Goal: Transaction & Acquisition: Subscribe to service/newsletter

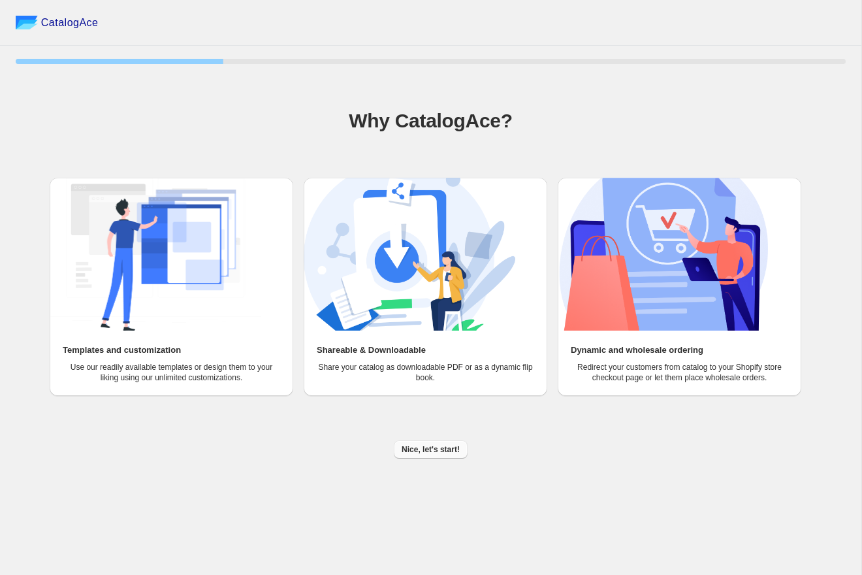
click at [426, 445] on span "Nice, let's start!" at bounding box center [430, 449] width 58 height 10
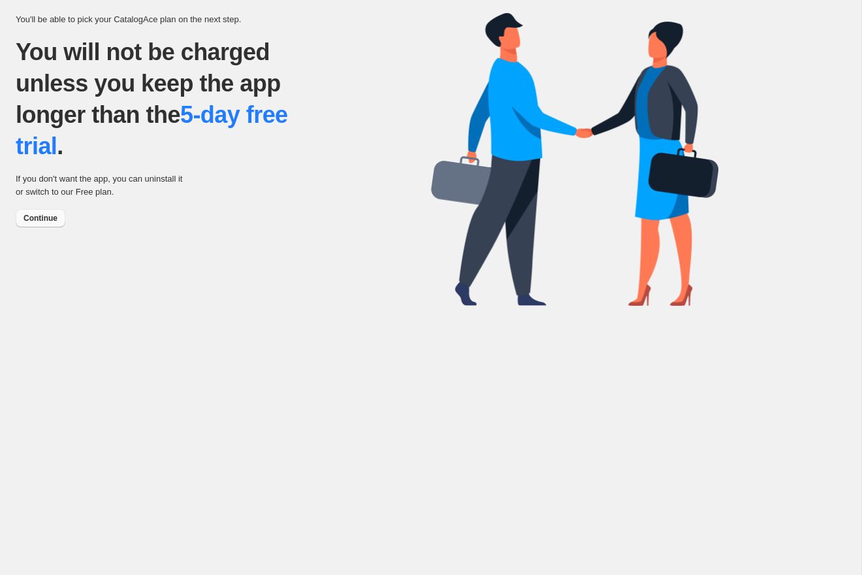
click at [50, 219] on span "Continue" at bounding box center [41, 218] width 34 height 10
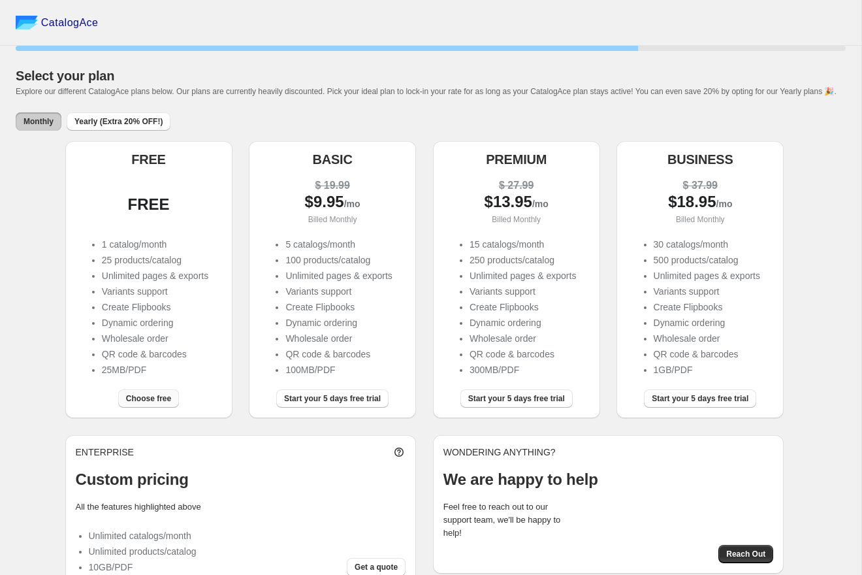
click at [134, 403] on span "Choose free" at bounding box center [148, 398] width 45 height 10
